Goal: Task Accomplishment & Management: Use online tool/utility

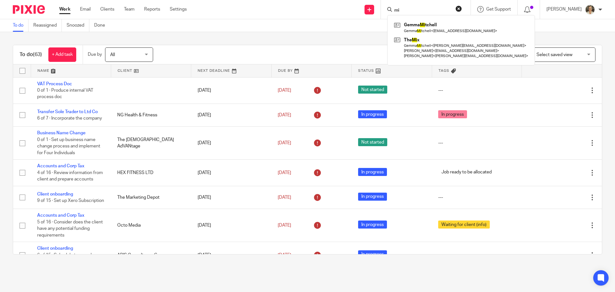
type input "m"
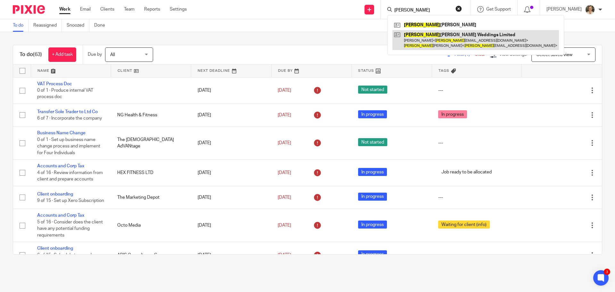
type input "kim"
click at [427, 43] on link at bounding box center [476, 40] width 167 height 20
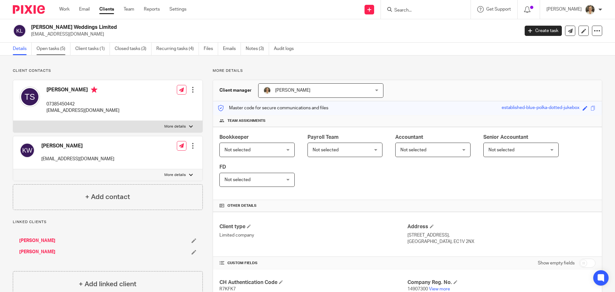
click at [38, 49] on link "Open tasks (5)" at bounding box center [54, 49] width 34 height 12
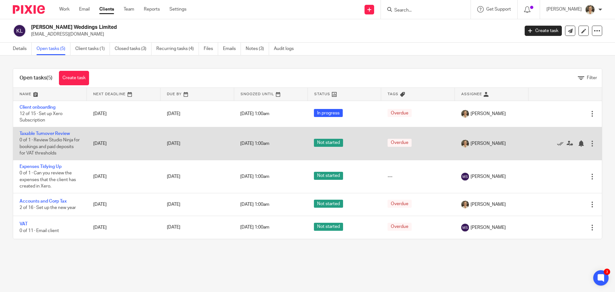
click at [68, 143] on td "Taxable Turnover Review 0 of 1 · Review Studio Ninja for bookings and paid depo…" at bounding box center [50, 143] width 74 height 33
click at [67, 134] on link "Taxable Turnover Review" at bounding box center [45, 133] width 50 height 4
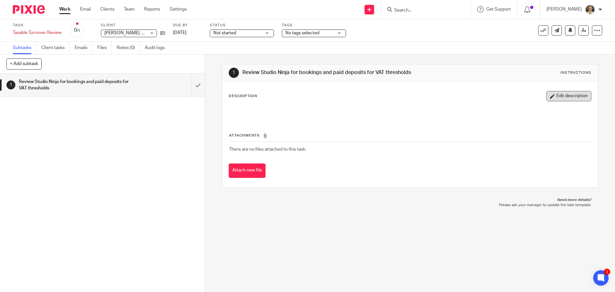
click at [554, 94] on button "Edit description" at bounding box center [569, 96] width 45 height 10
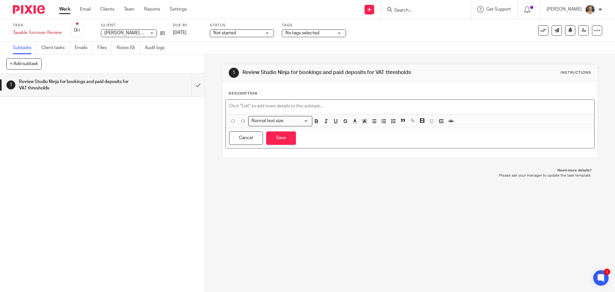
click at [272, 109] on p at bounding box center [410, 106] width 362 height 6
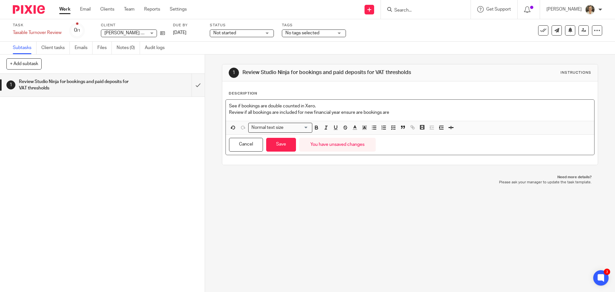
click at [340, 112] on p "Review if all bookings are included for new financial year ensure are bookings …" at bounding box center [410, 112] width 362 height 6
click at [513, 113] on p "Review if all bookings are included for new financial year and ensure are booki…" at bounding box center [410, 112] width 362 height 6
click at [511, 113] on p "Review if all bookings are included for new financial year and ensure are booki…" at bounding box center [410, 112] width 362 height 6
click at [579, 112] on p "Review if all bookings are included for new financial year and ensure are booki…" at bounding box center [410, 112] width 362 height 6
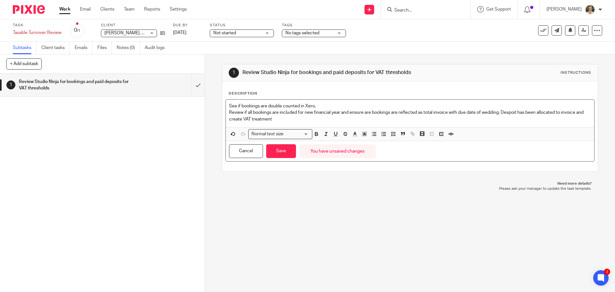
click at [516, 113] on p "Review if all bookings are included for new financial year and ensure are booki…" at bounding box center [410, 115] width 362 height 13
click at [275, 144] on button "Save" at bounding box center [281, 151] width 30 height 14
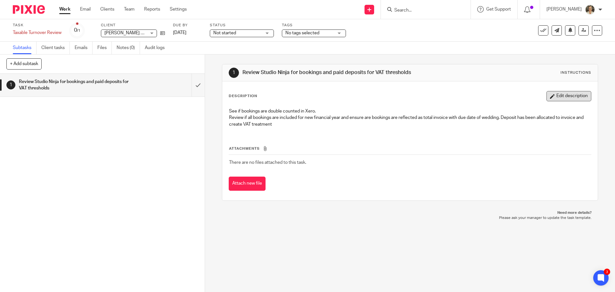
click at [568, 94] on button "Edit description" at bounding box center [569, 96] width 45 height 10
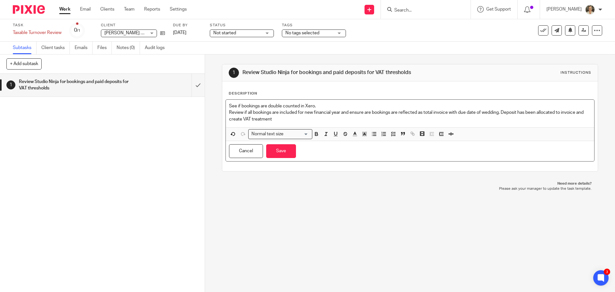
click at [302, 123] on div "See if bookings are double counted in Xero. Review if all bookings are included…" at bounding box center [410, 114] width 368 height 28
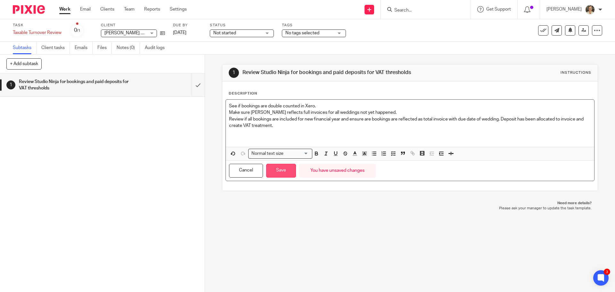
click at [274, 173] on button "Save" at bounding box center [281, 171] width 30 height 14
